Goal: Transaction & Acquisition: Purchase product/service

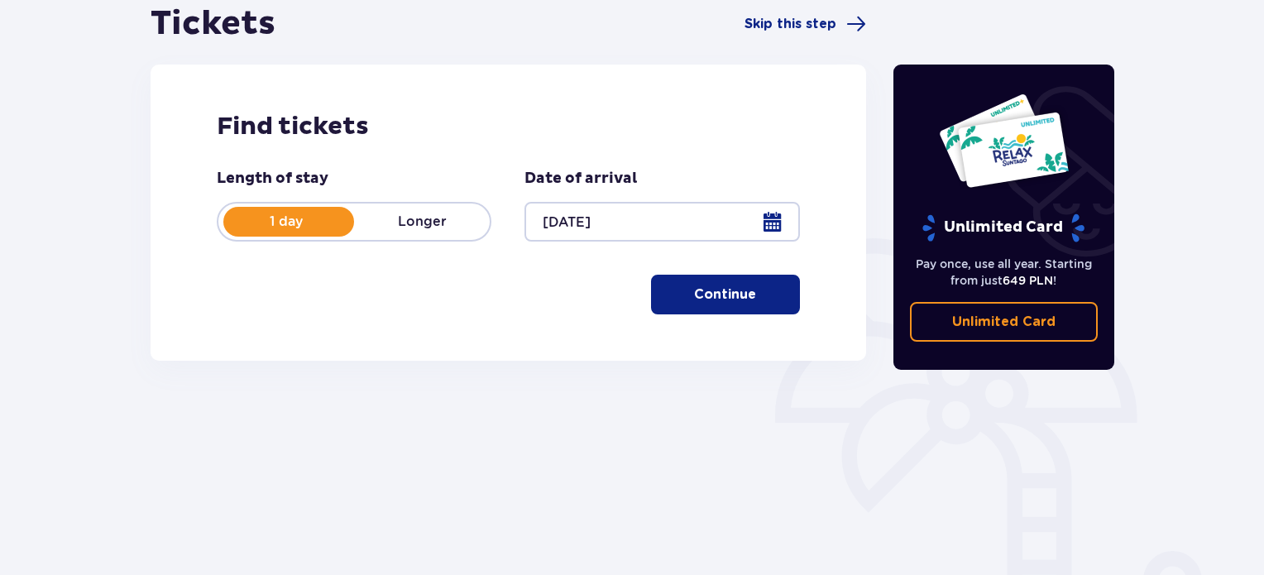
scroll to position [268, 0]
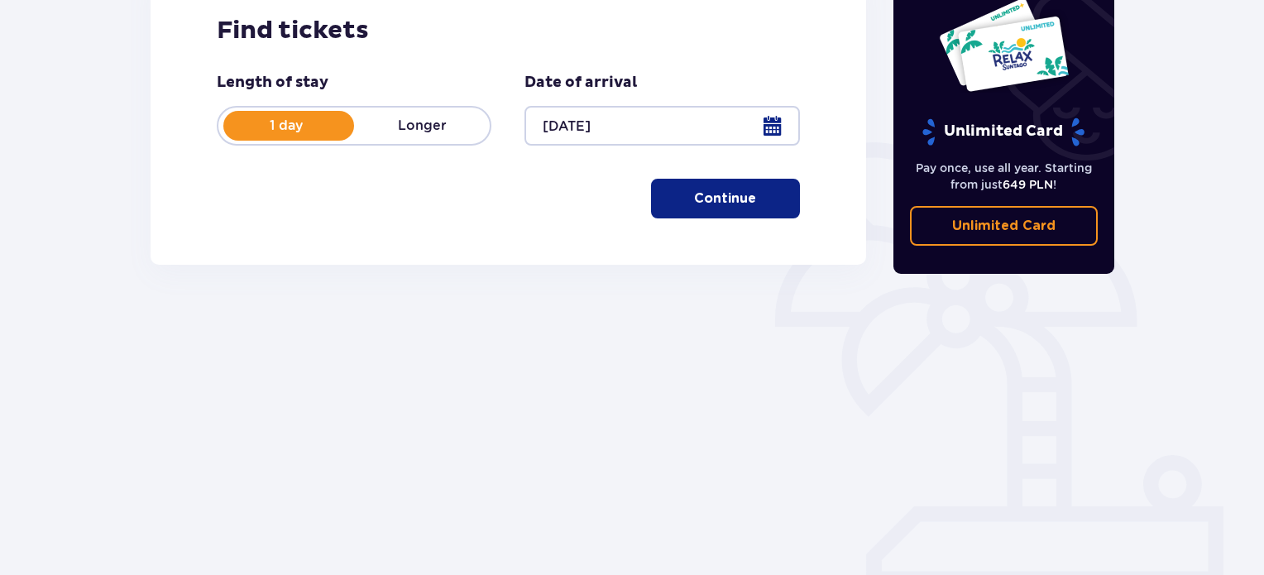
click at [735, 189] on font "Continue" at bounding box center [725, 198] width 62 height 18
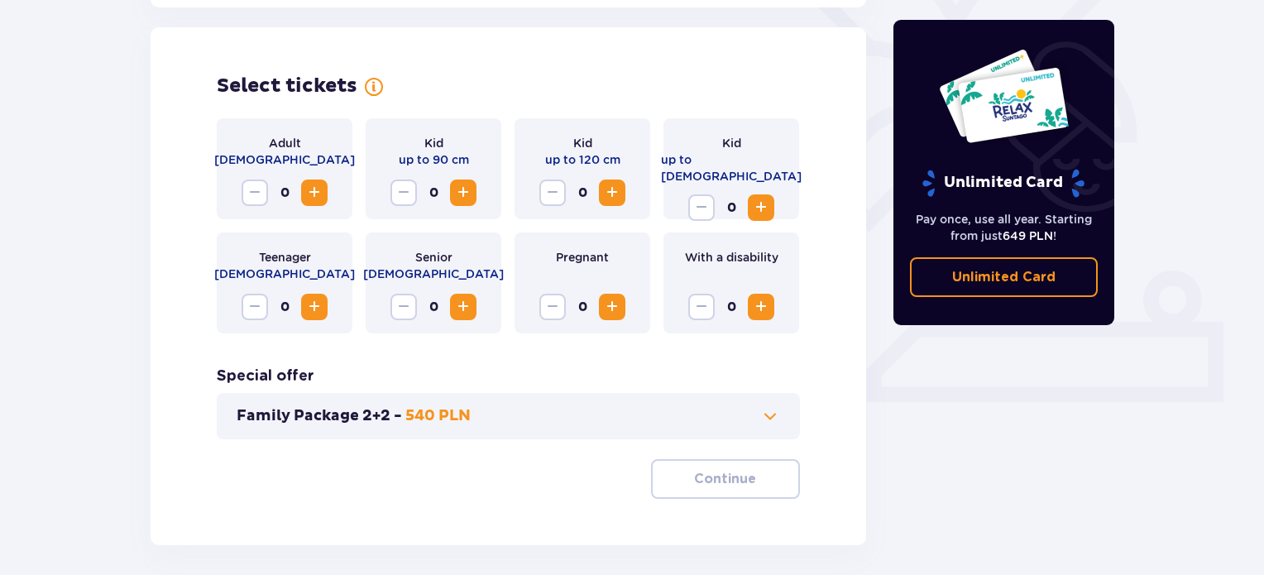
scroll to position [460, 0]
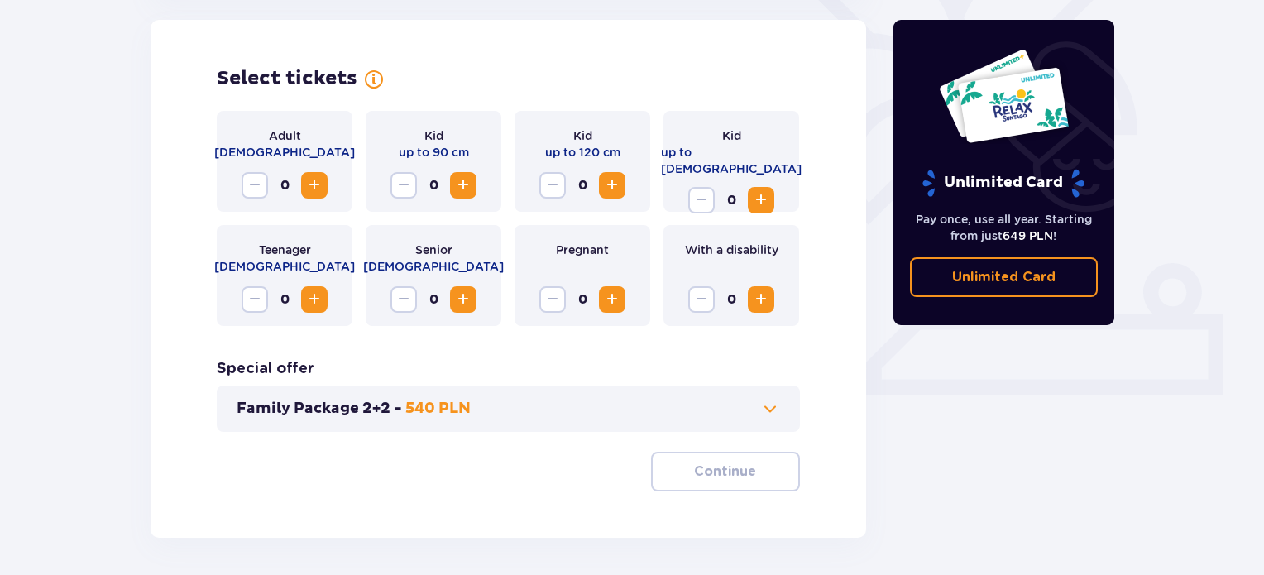
click at [321, 193] on span "Increase" at bounding box center [314, 185] width 20 height 20
click at [694, 467] on font "Continue" at bounding box center [725, 471] width 62 height 13
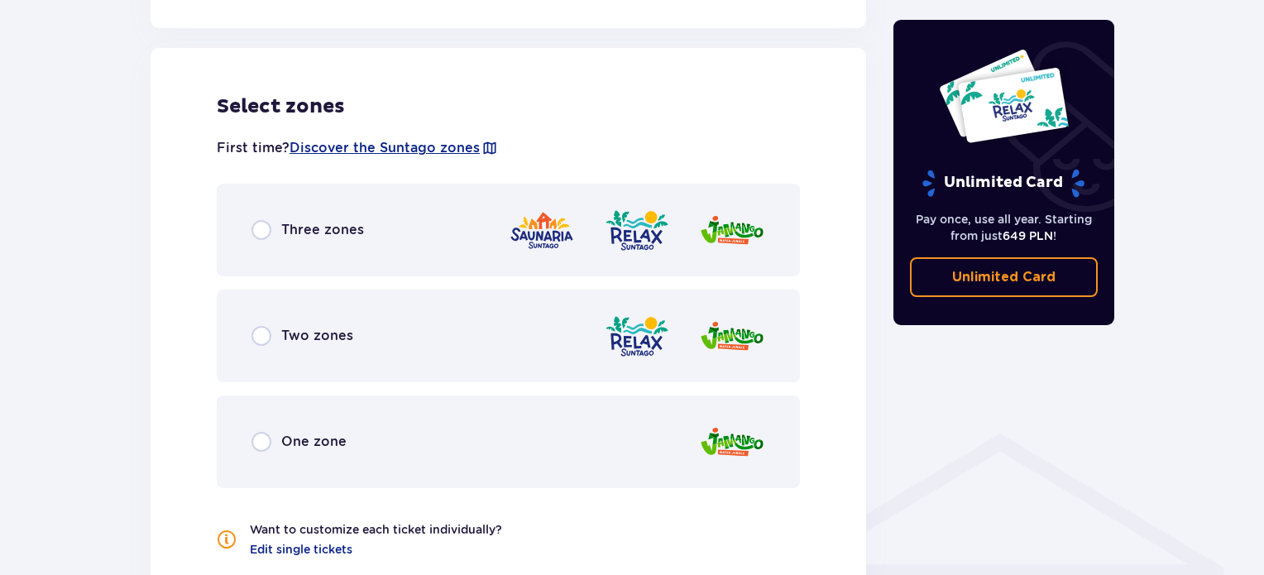
scroll to position [918, 0]
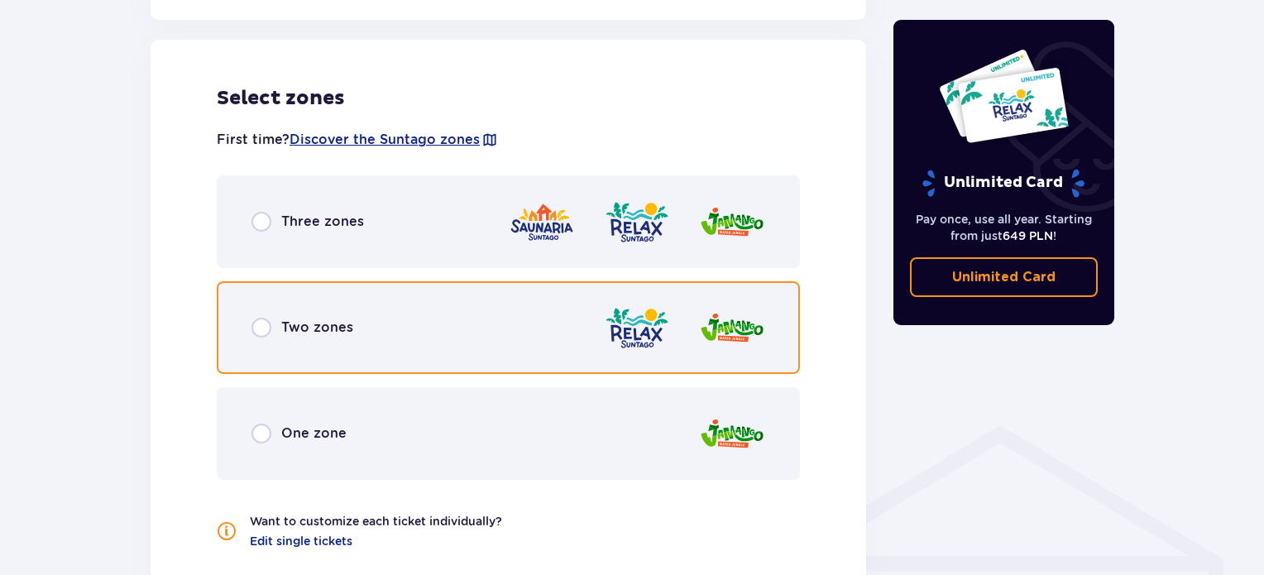
click at [271, 333] on input "radio" at bounding box center [262, 328] width 20 height 20
radio input "true"
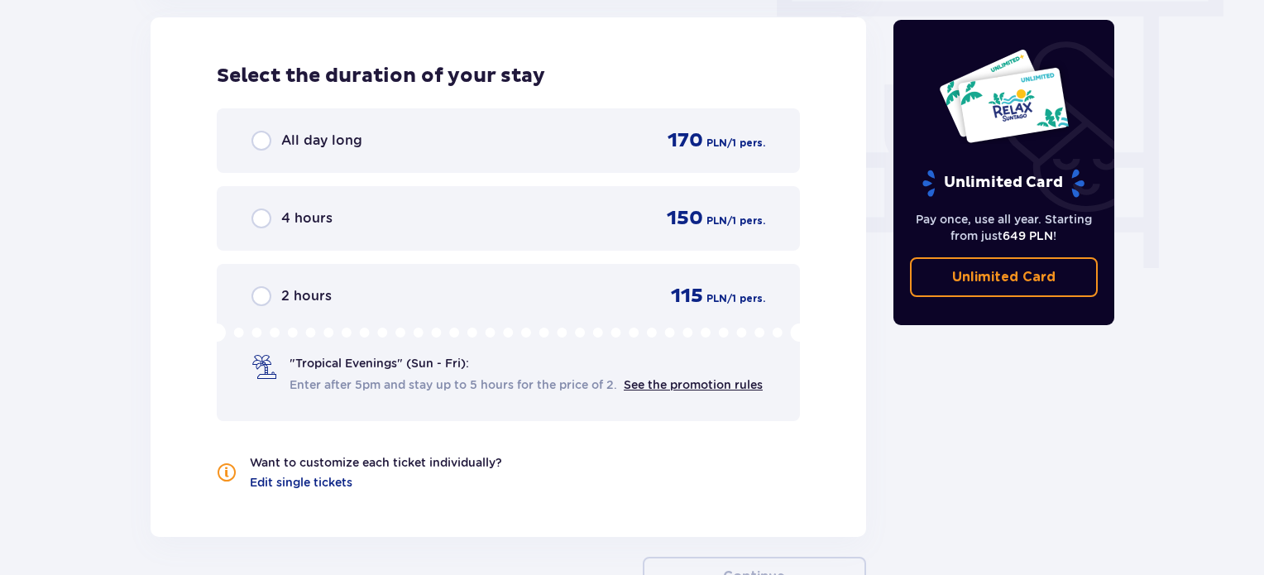
scroll to position [1502, 0]
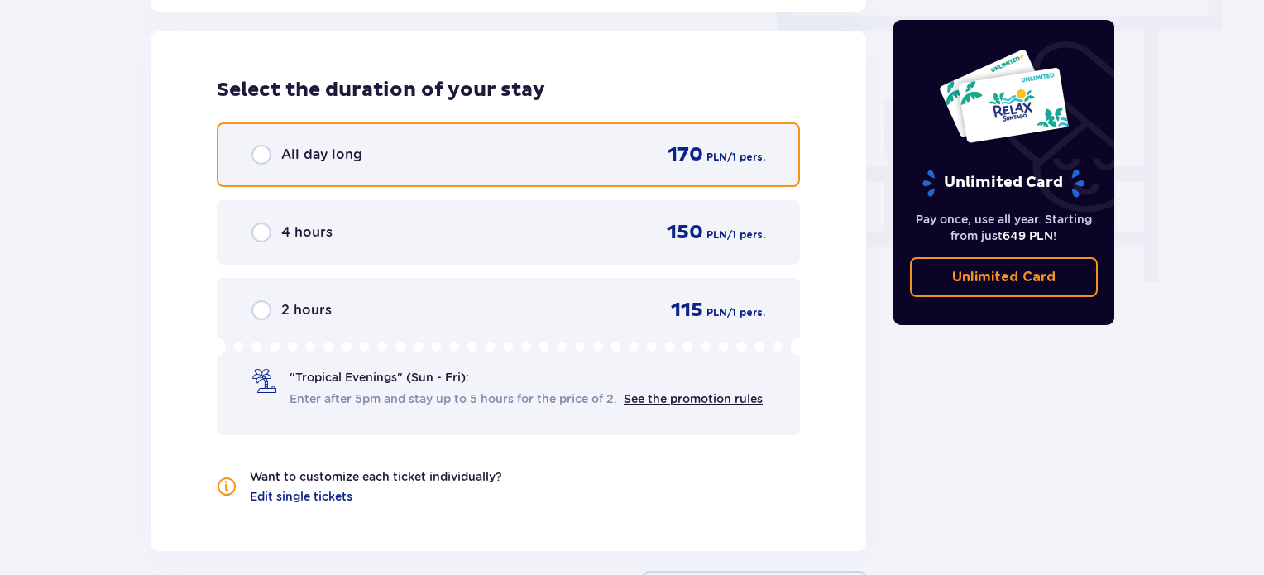
click at [259, 151] on input "radio" at bounding box center [262, 155] width 20 height 20
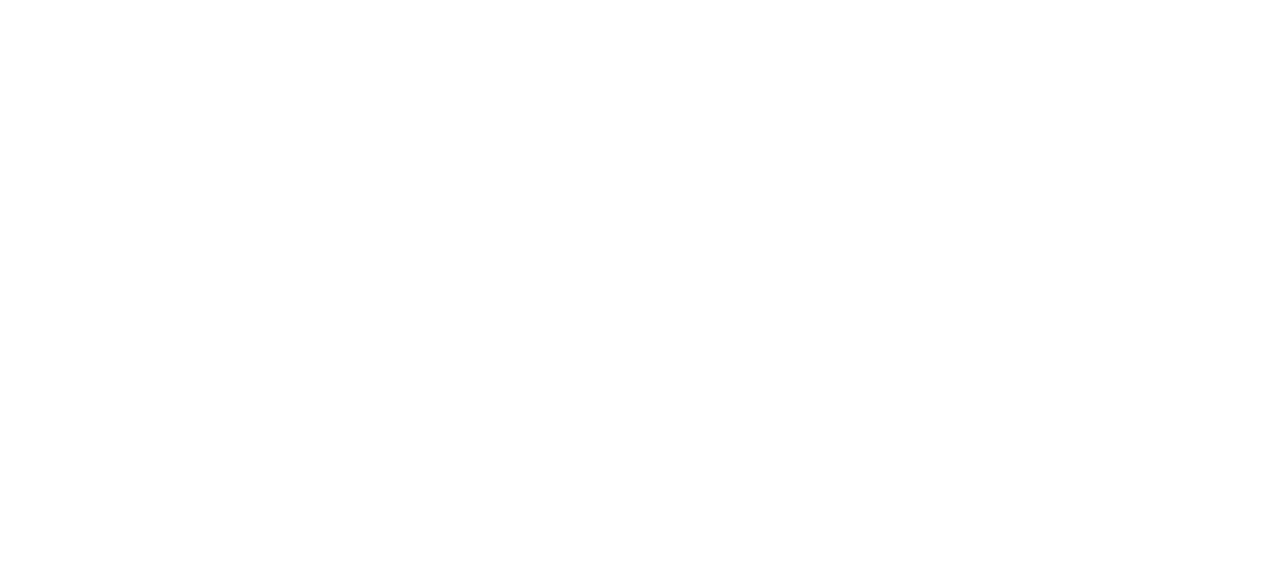
scroll to position [0, 0]
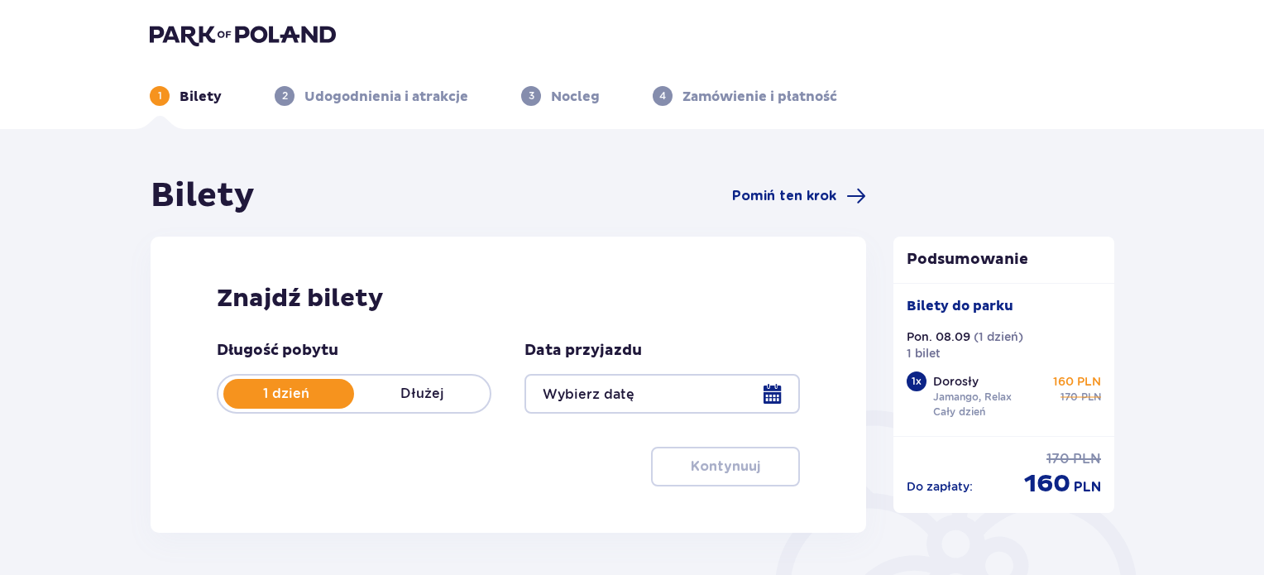
type input "[DATE]"
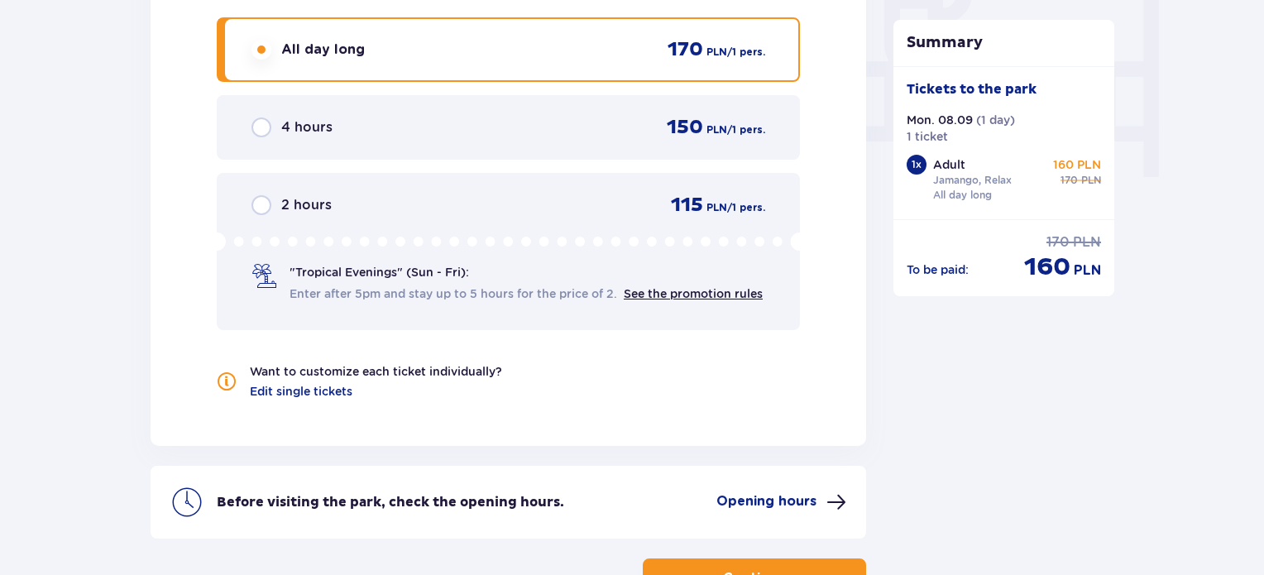
scroll to position [1744, 0]
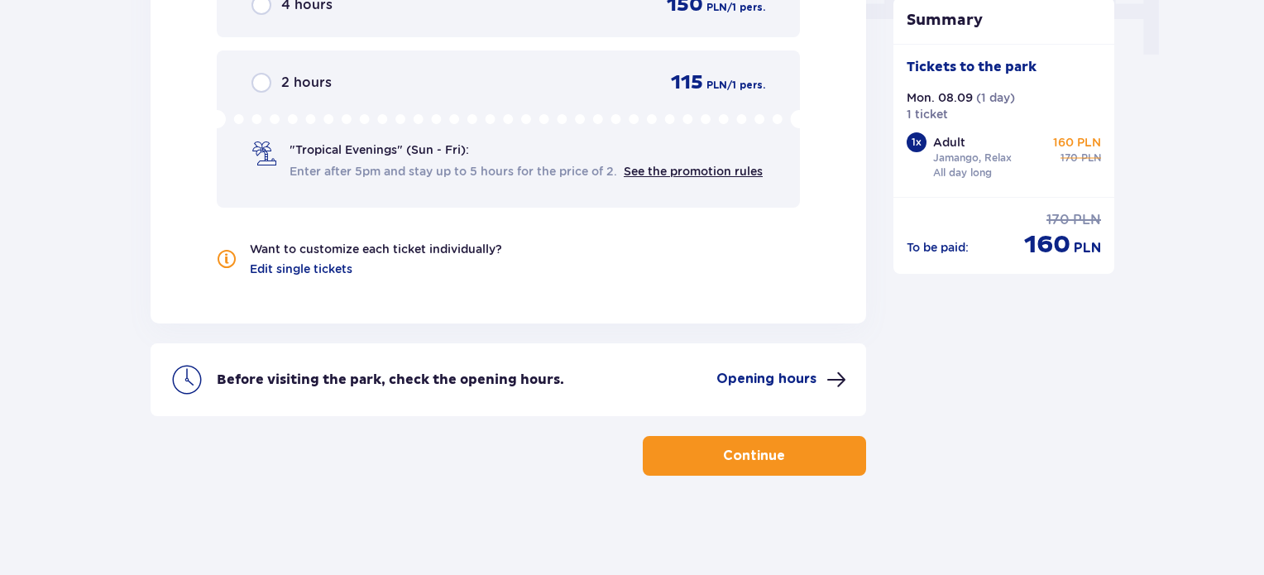
click at [725, 458] on font "Continue" at bounding box center [754, 455] width 62 height 13
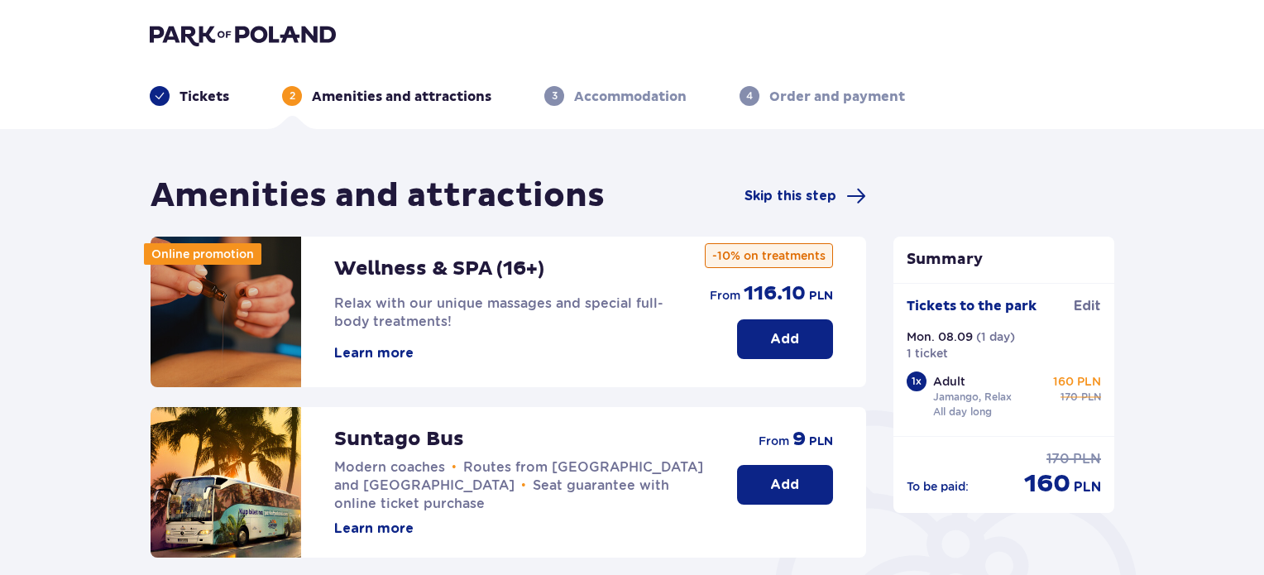
click at [744, 477] on button "Add" at bounding box center [785, 485] width 96 height 40
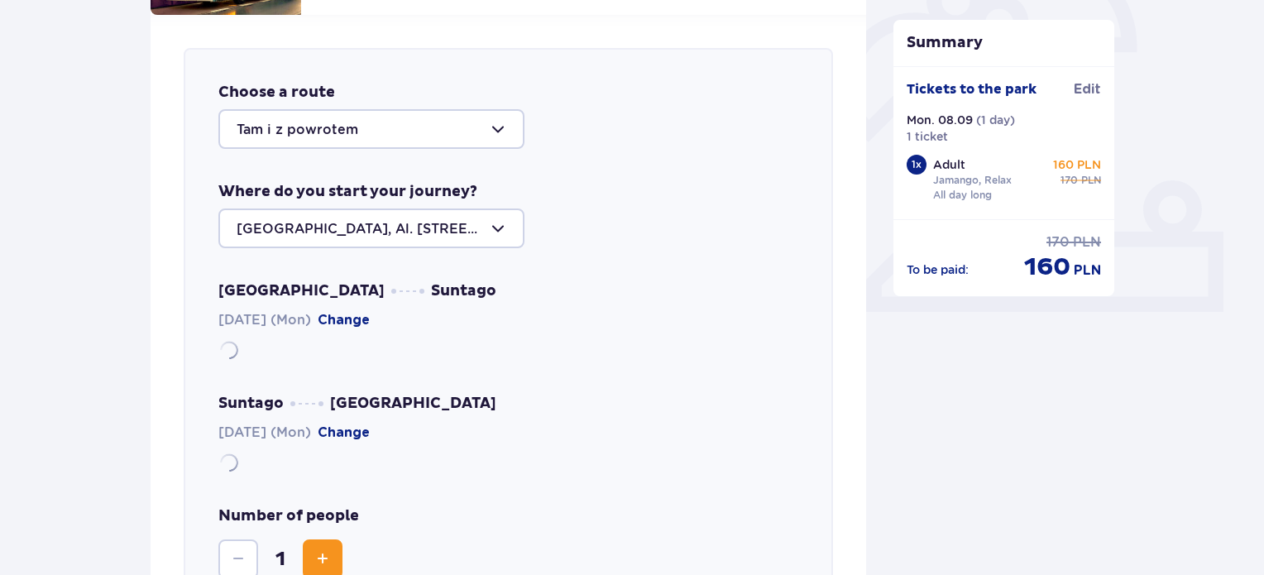
scroll to position [571, 0]
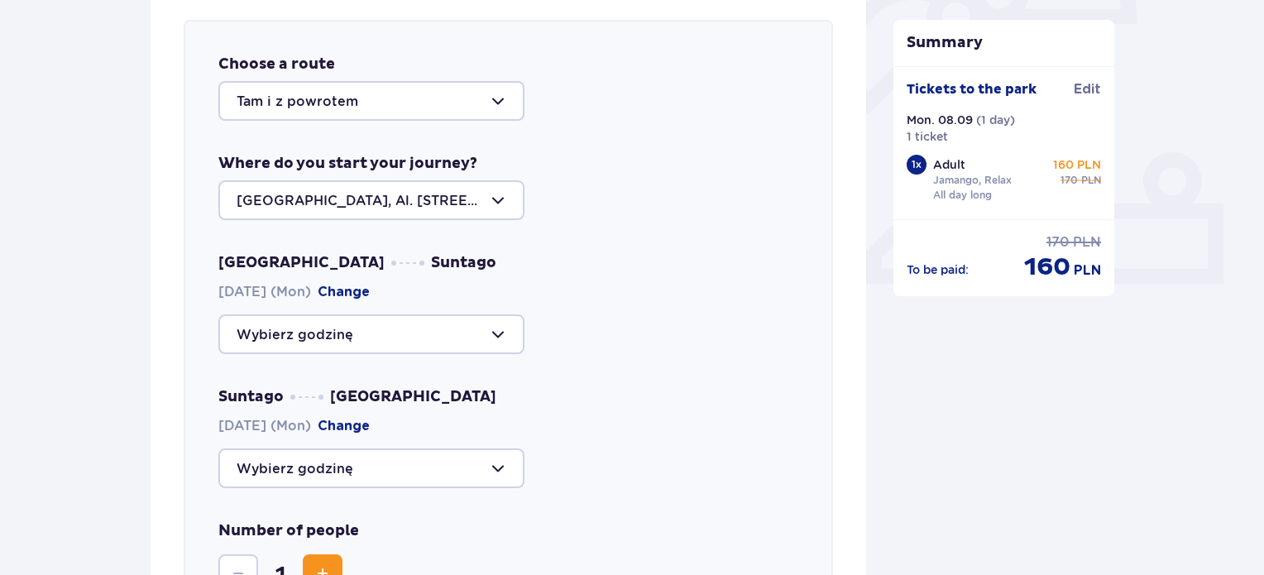
click at [470, 333] on div at bounding box center [371, 334] width 306 height 40
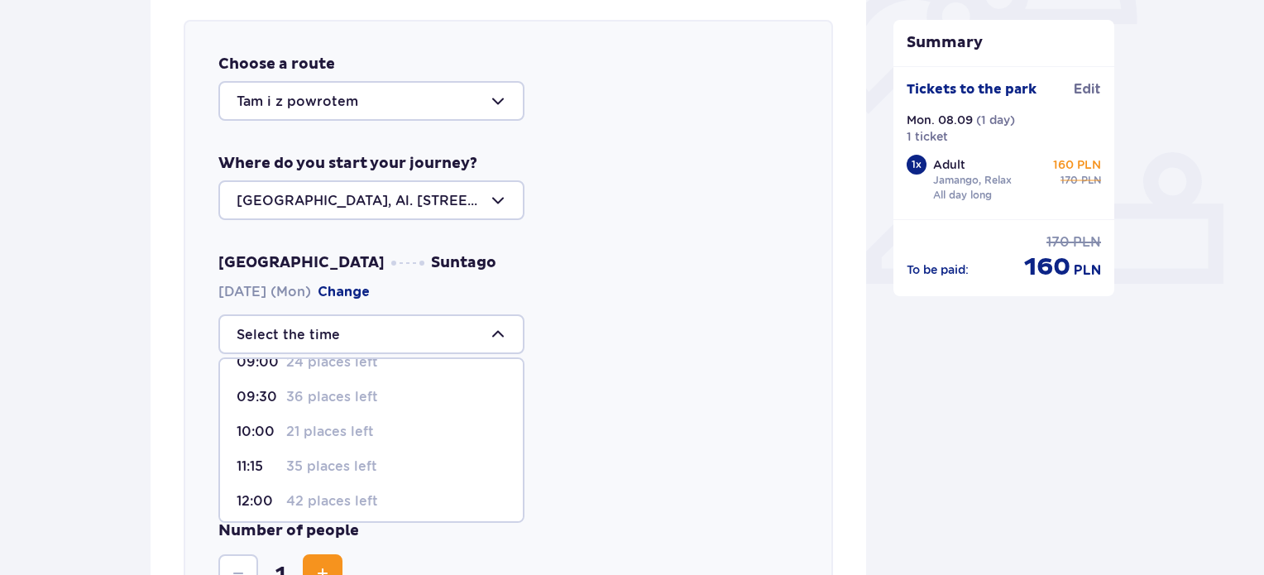
scroll to position [25, 0]
click at [278, 467] on p "11:15" at bounding box center [258, 464] width 43 height 18
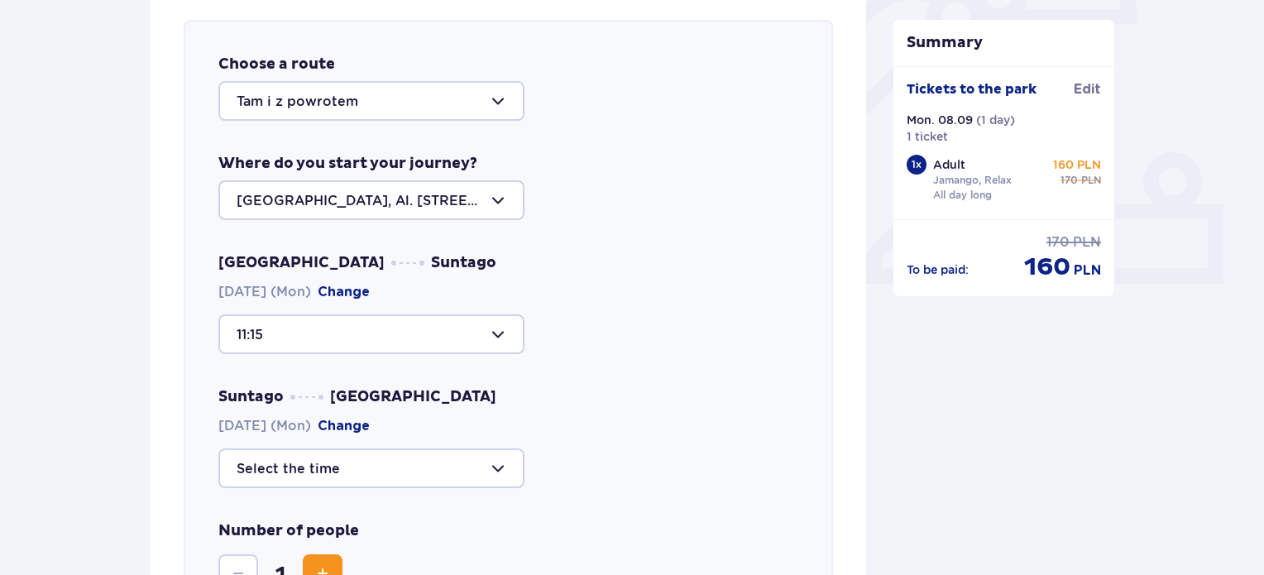
click at [278, 468] on div at bounding box center [371, 468] width 306 height 40
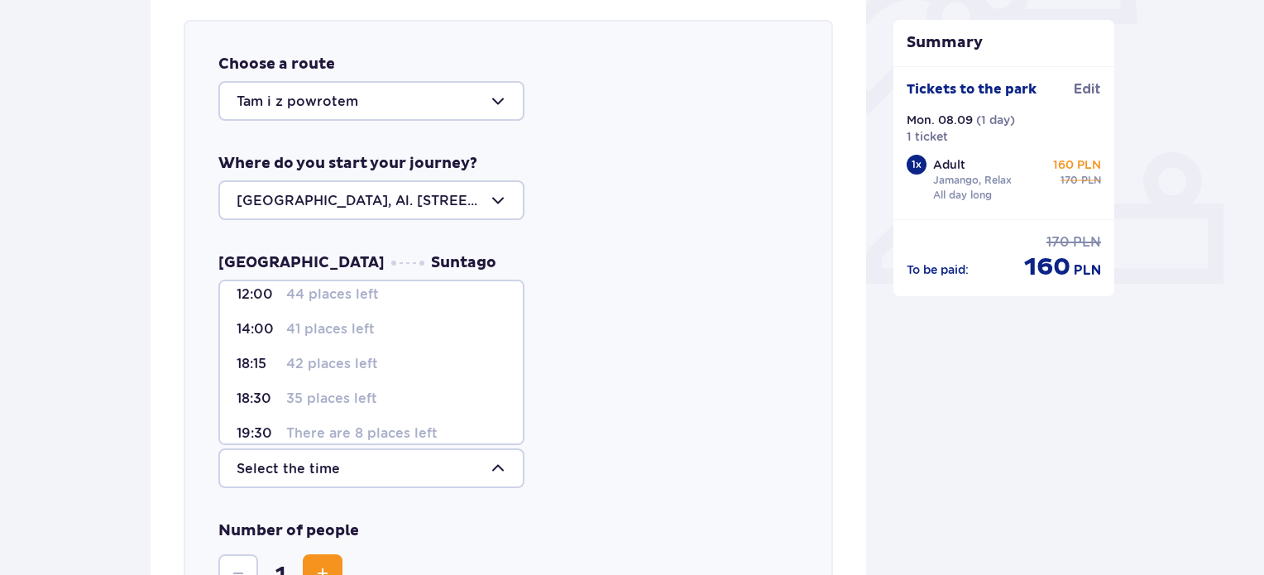
scroll to position [0, 0]
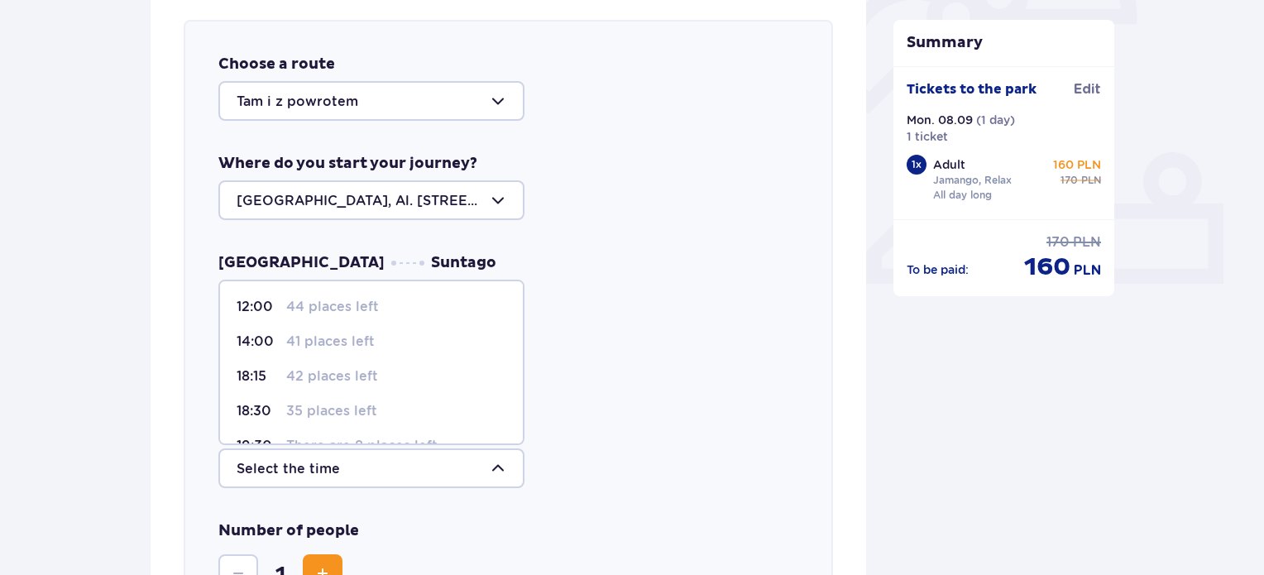
click at [620, 400] on div "Suntago [GEOGRAPHIC_DATA] [DATE] (Mon) Change 12:00 44 places left 14:00 41 pla…" at bounding box center [508, 437] width 580 height 101
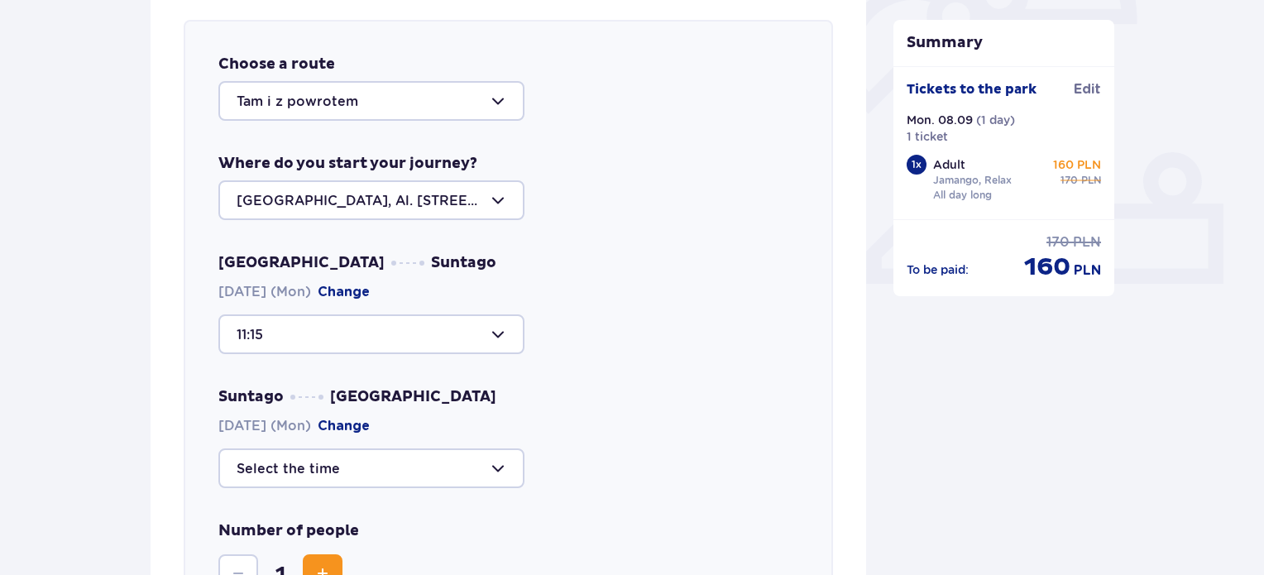
click at [450, 333] on div at bounding box center [371, 334] width 306 height 40
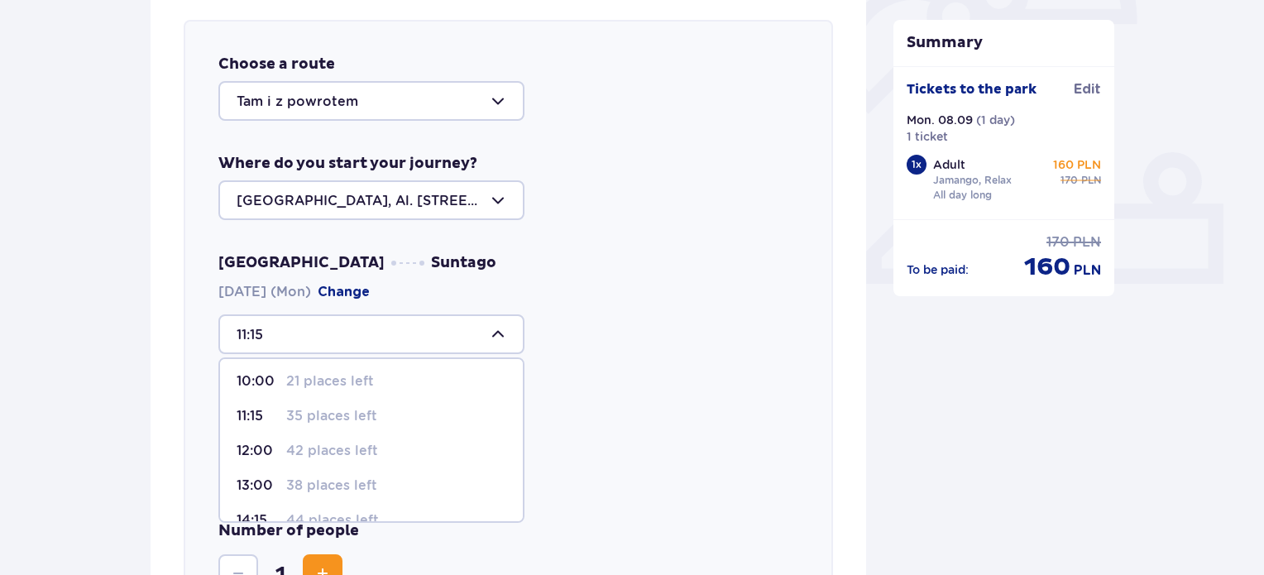
scroll to position [68, 0]
click at [337, 457] on font "42 places left" at bounding box center [332, 456] width 92 height 16
type input "12:00"
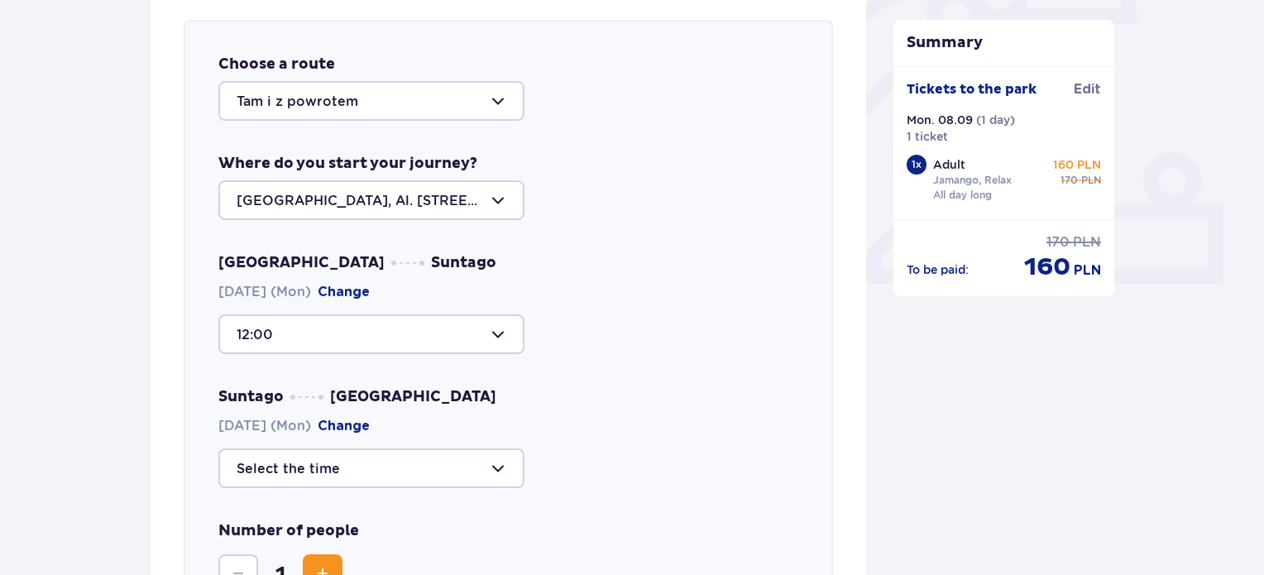
click at [325, 468] on div at bounding box center [371, 468] width 306 height 40
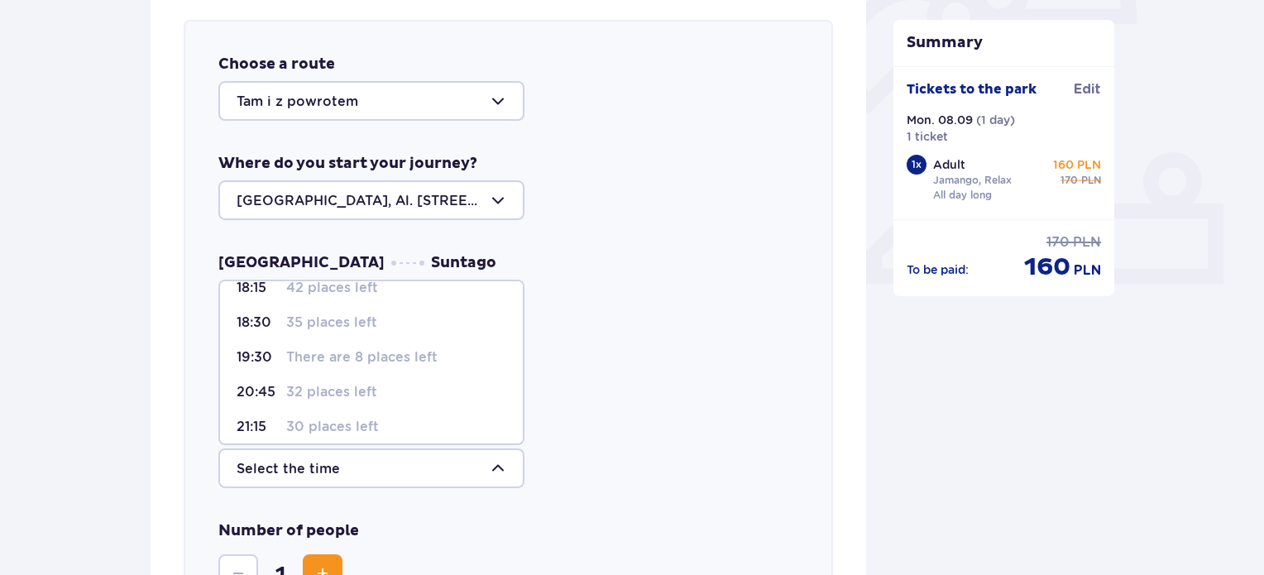
scroll to position [62, 0]
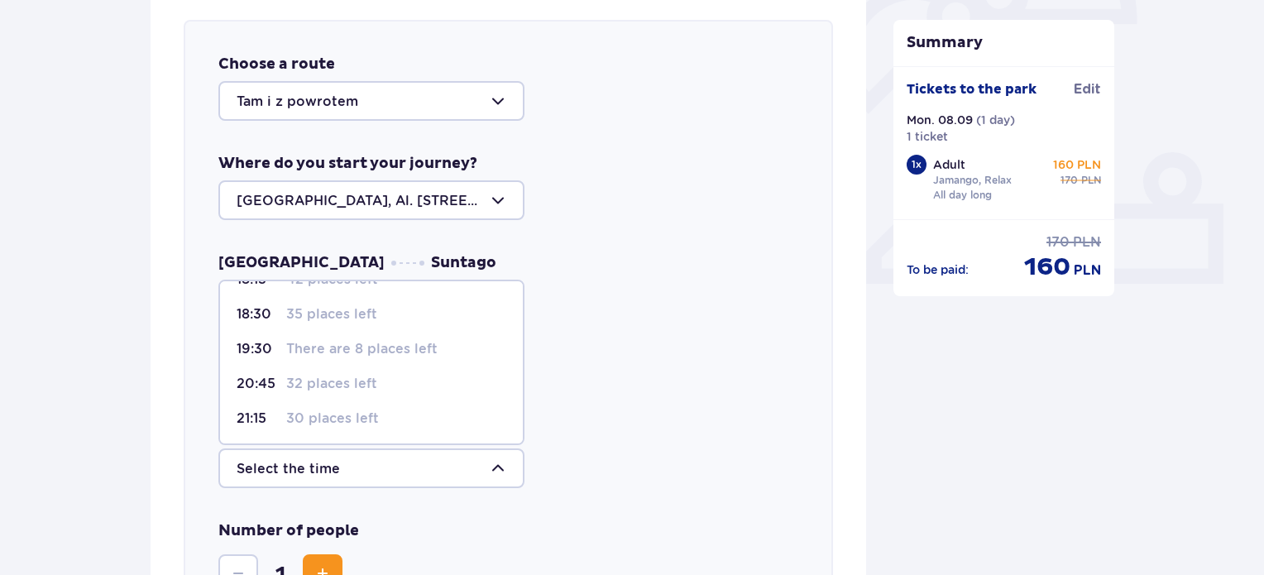
click at [354, 426] on p "30 places left" at bounding box center [332, 419] width 93 height 18
type input "21:15"
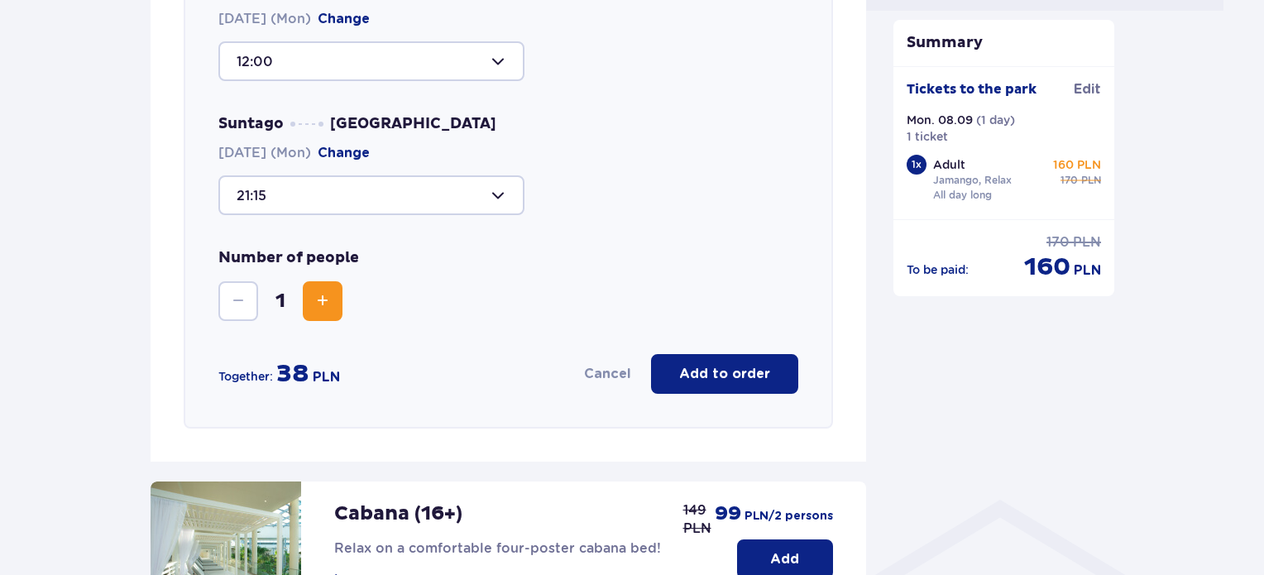
scroll to position [847, 0]
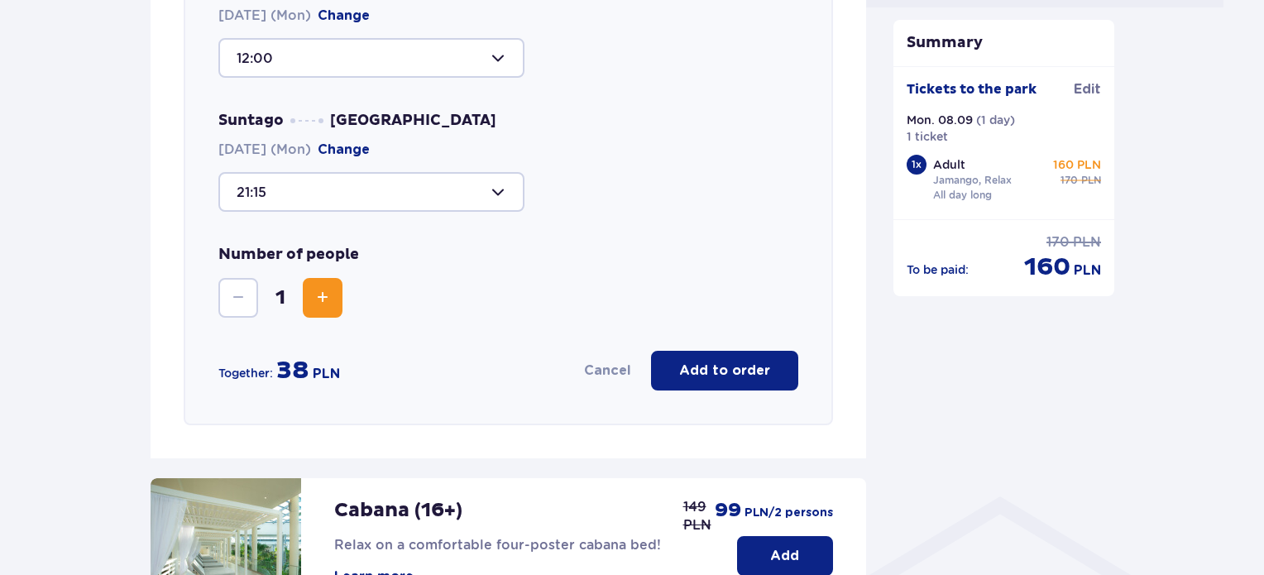
click at [698, 386] on button "Add to order" at bounding box center [724, 371] width 147 height 40
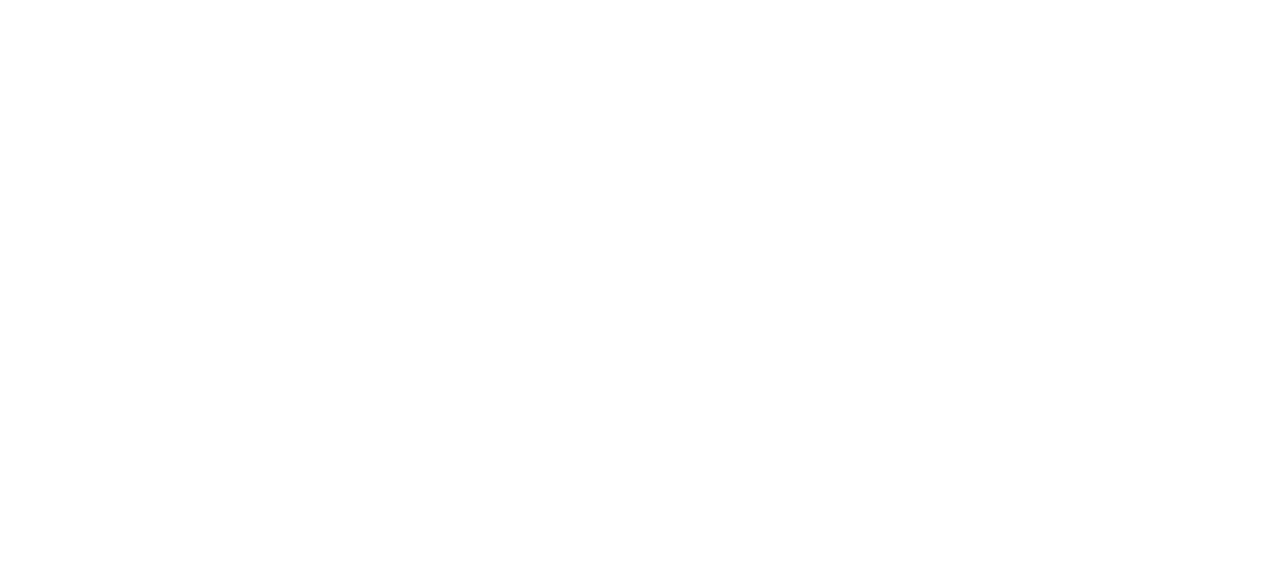
scroll to position [0, 0]
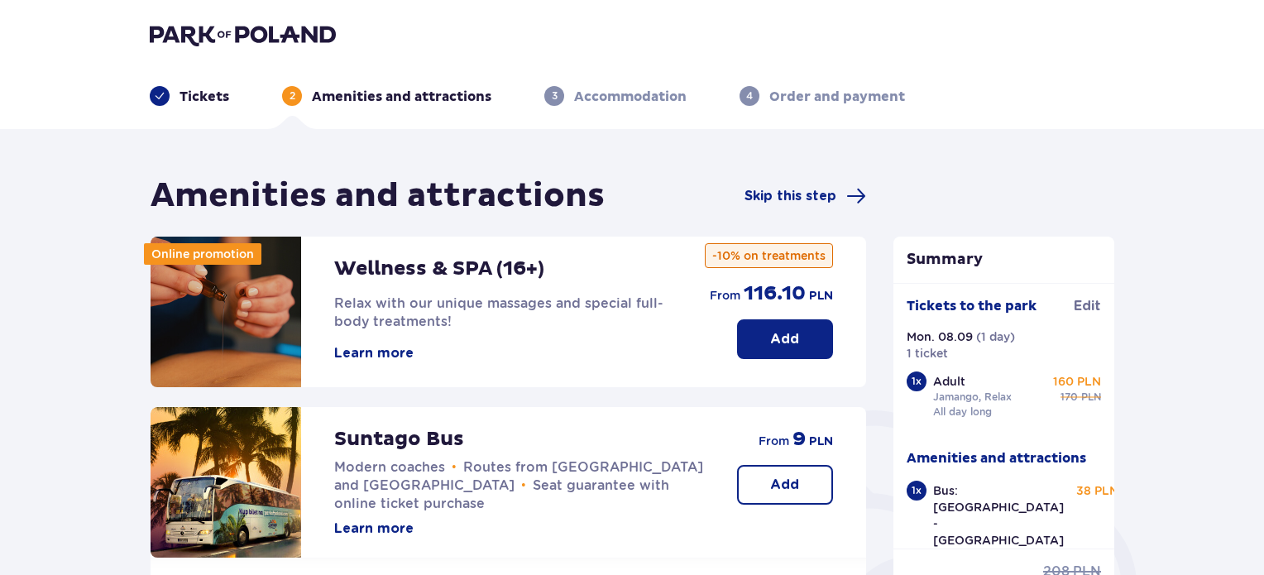
click at [1035, 405] on div "Adult Jamango, Relax All day long 160 PLN 170 PLN" at bounding box center [1017, 396] width 169 height 46
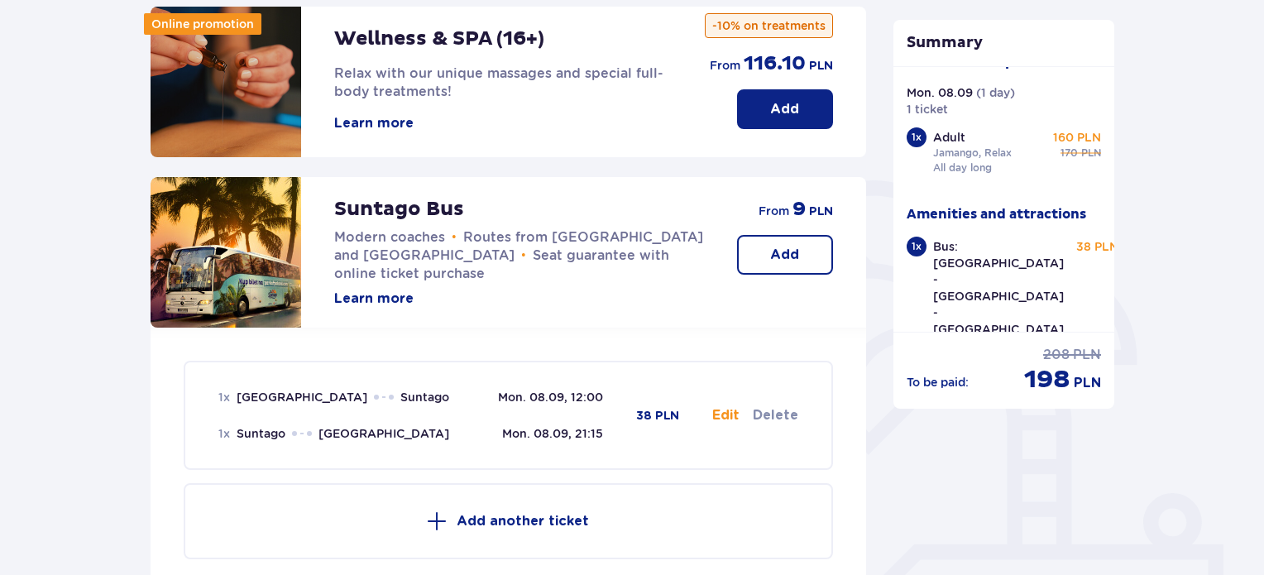
scroll to position [237, 0]
